Goal: Task Accomplishment & Management: Use online tool/utility

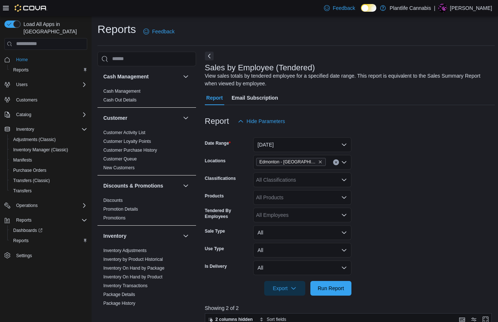
scroll to position [255, 0]
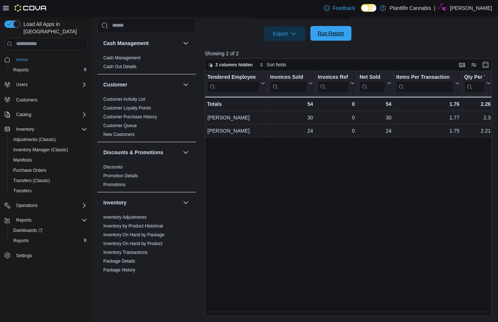
drag, startPoint x: 338, startPoint y: 30, endPoint x: 336, endPoint y: 35, distance: 5.5
click at [338, 30] on span "Run Report" at bounding box center [331, 33] width 32 height 15
click at [331, 32] on span "Run Report" at bounding box center [331, 33] width 26 height 7
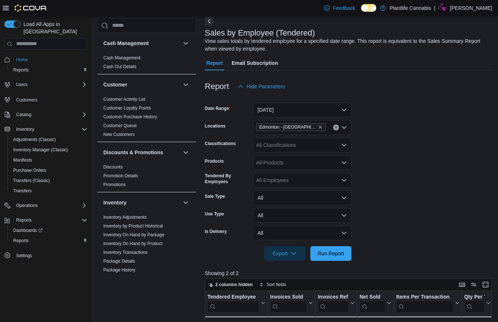
scroll to position [0, 0]
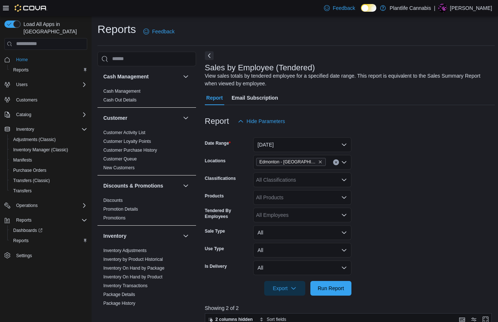
click at [206, 56] on button "Next" at bounding box center [209, 55] width 9 height 9
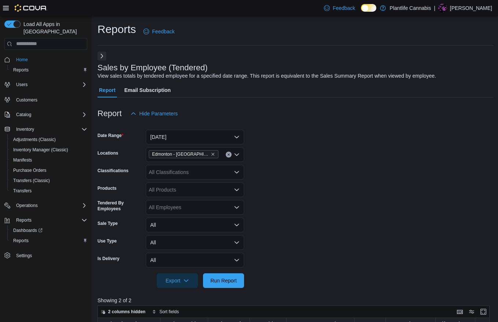
click at [6, 9] on icon at bounding box center [6, 8] width 6 height 6
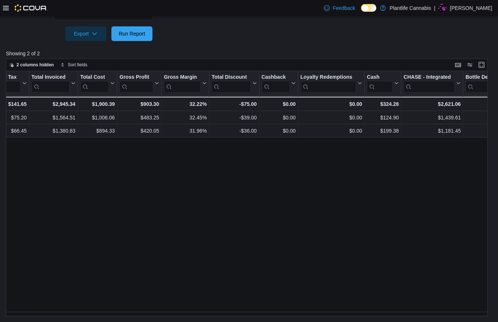
scroll to position [0, 467]
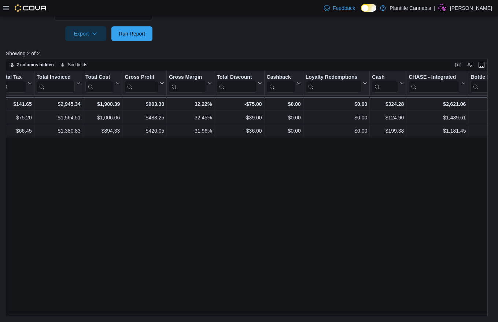
click at [360, 281] on div "Tendered Employee Click to view column header actions Invoices Sold Click to vi…" at bounding box center [249, 193] width 487 height 245
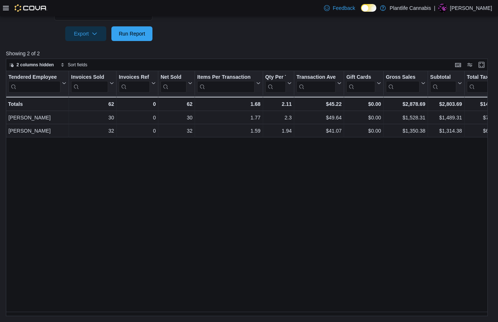
scroll to position [7, 0]
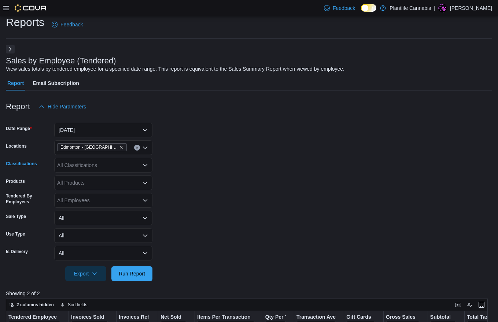
click at [91, 165] on div "All Classifications" at bounding box center [103, 165] width 98 height 15
type input "**"
click at [109, 180] on span "Accessory Group" at bounding box center [89, 177] width 39 height 7
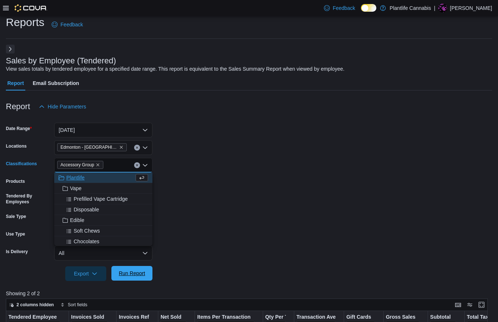
click at [133, 278] on span "Run Report" at bounding box center [132, 273] width 32 height 15
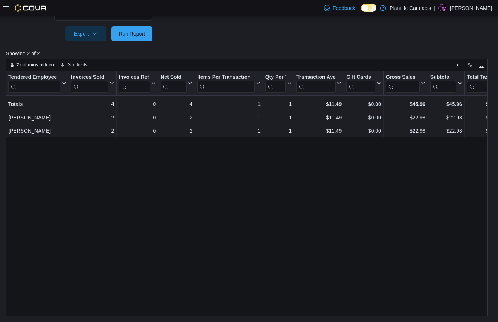
scroll to position [247, 0]
